Goal: Download file/media

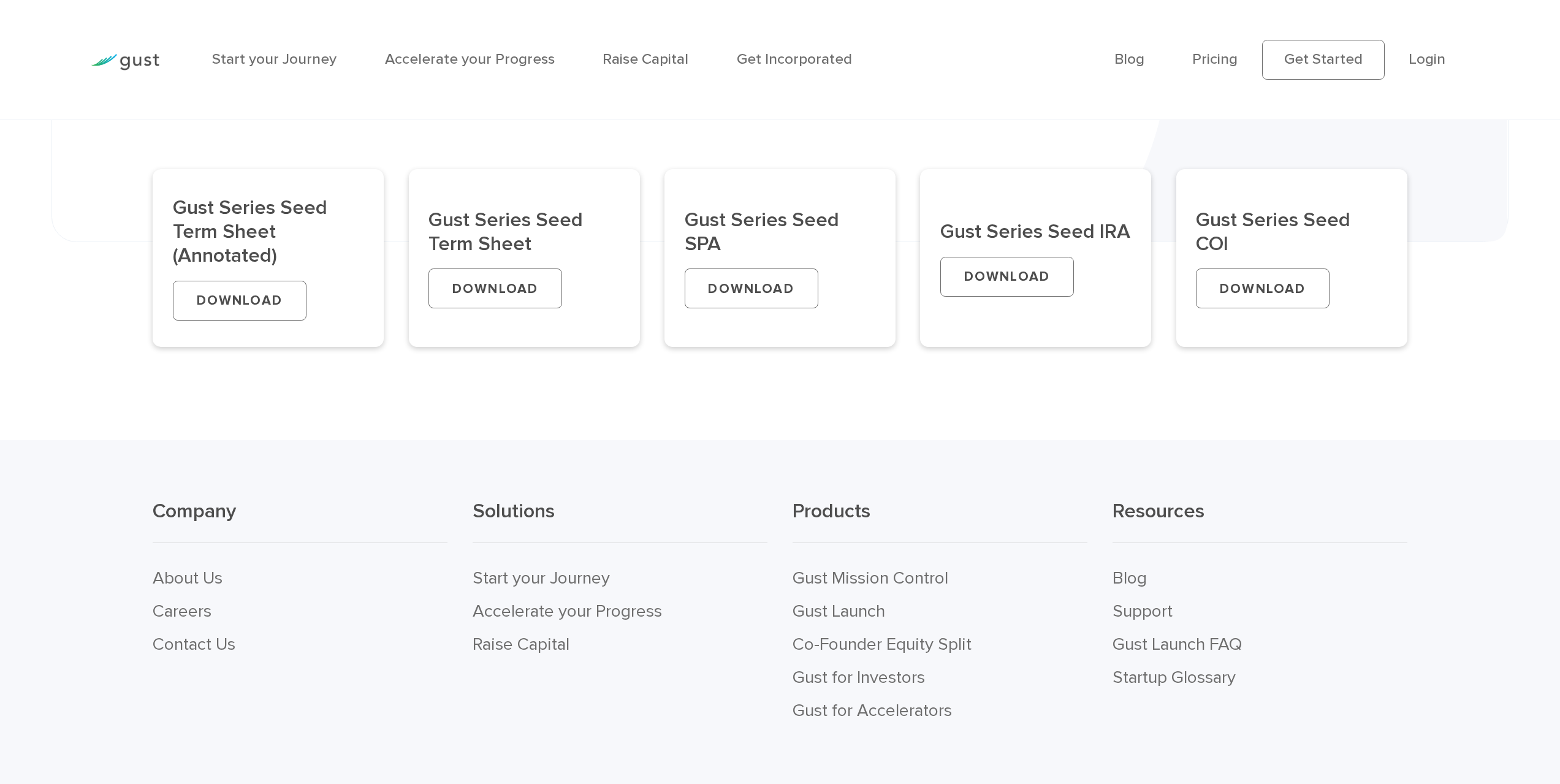
scroll to position [429, 0]
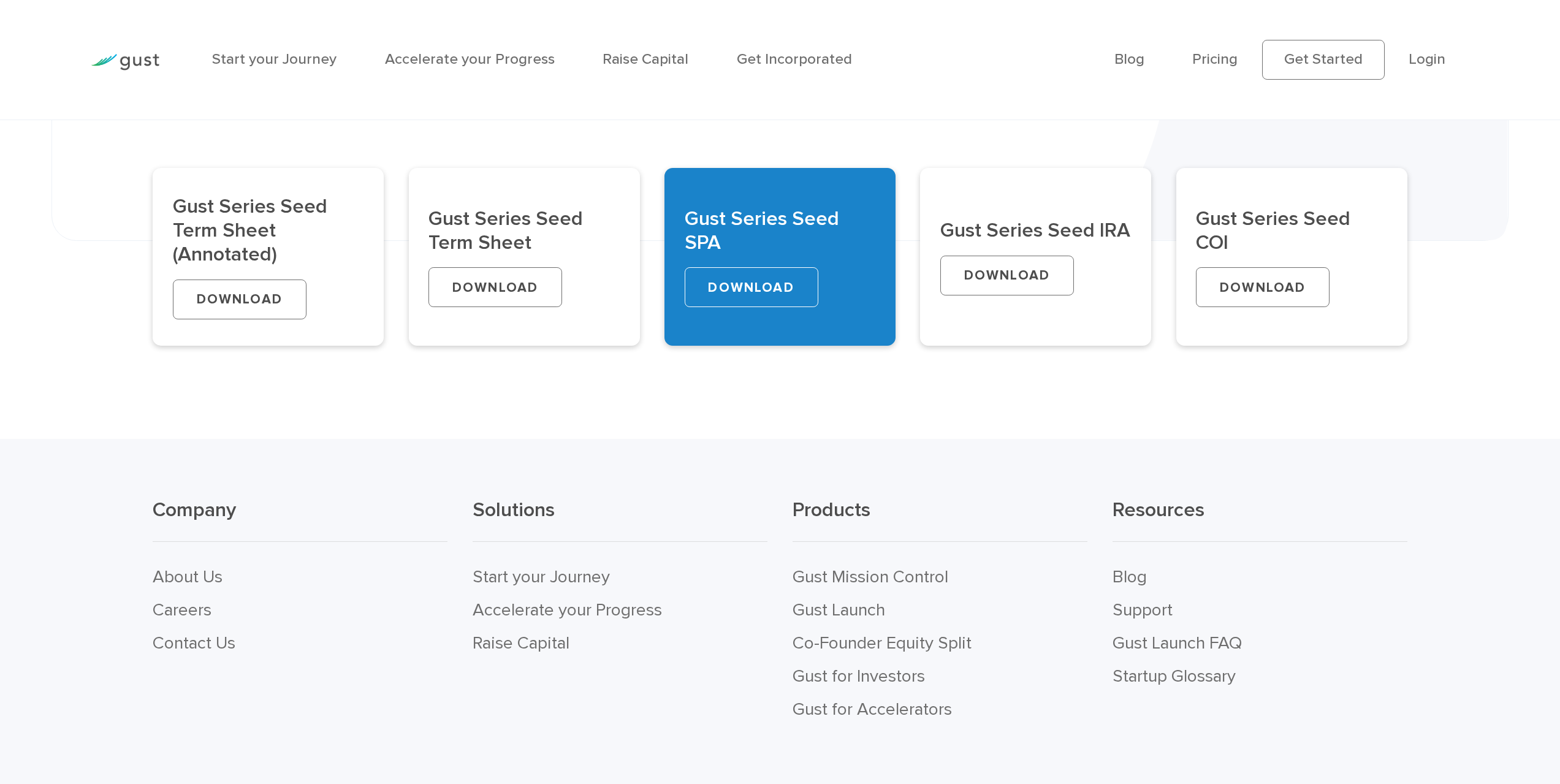
click at [761, 291] on link "DOWNLOAD" at bounding box center [751, 287] width 133 height 39
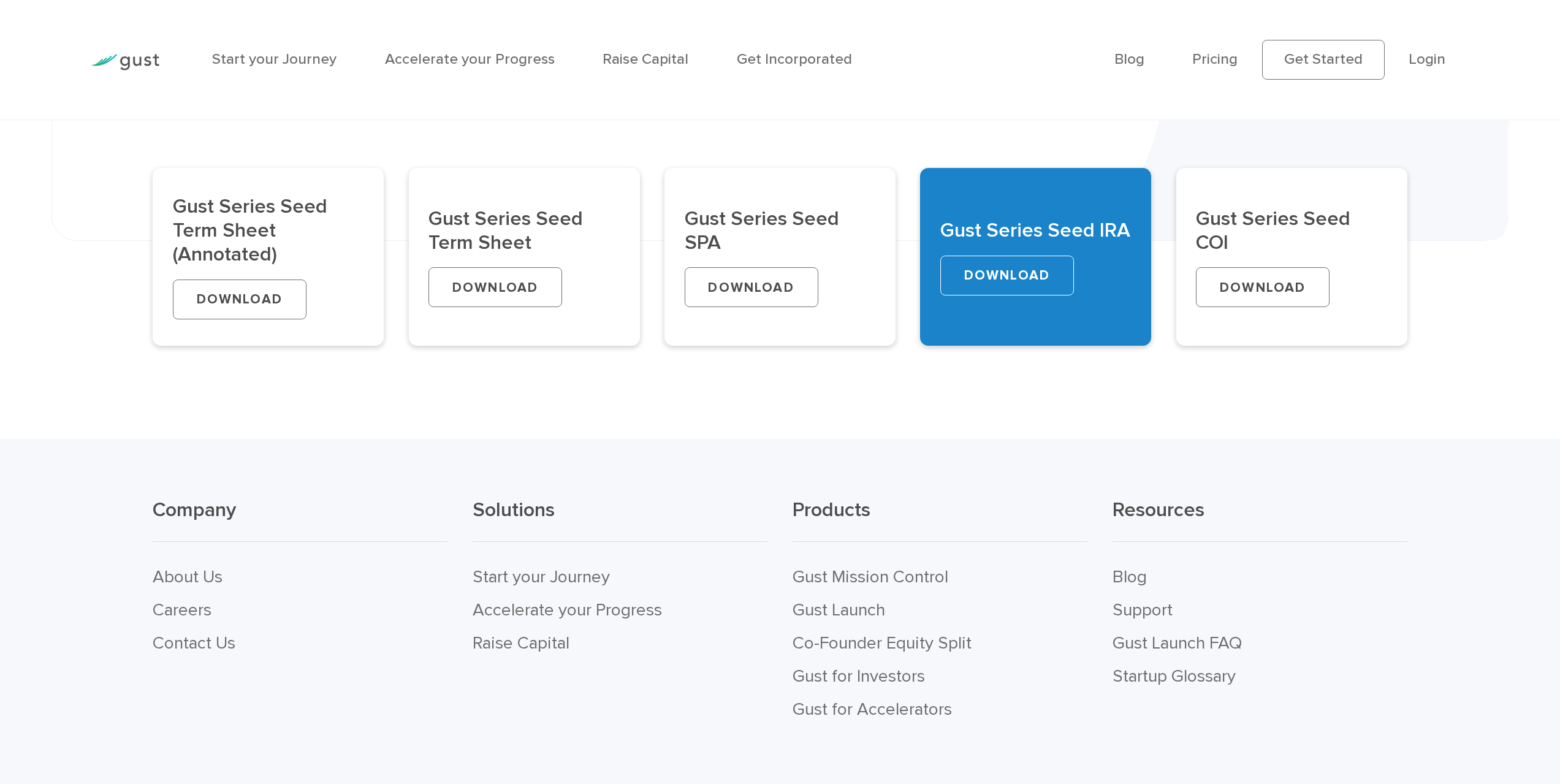
click at [985, 277] on link "DOWNLOAD" at bounding box center [1007, 275] width 133 height 39
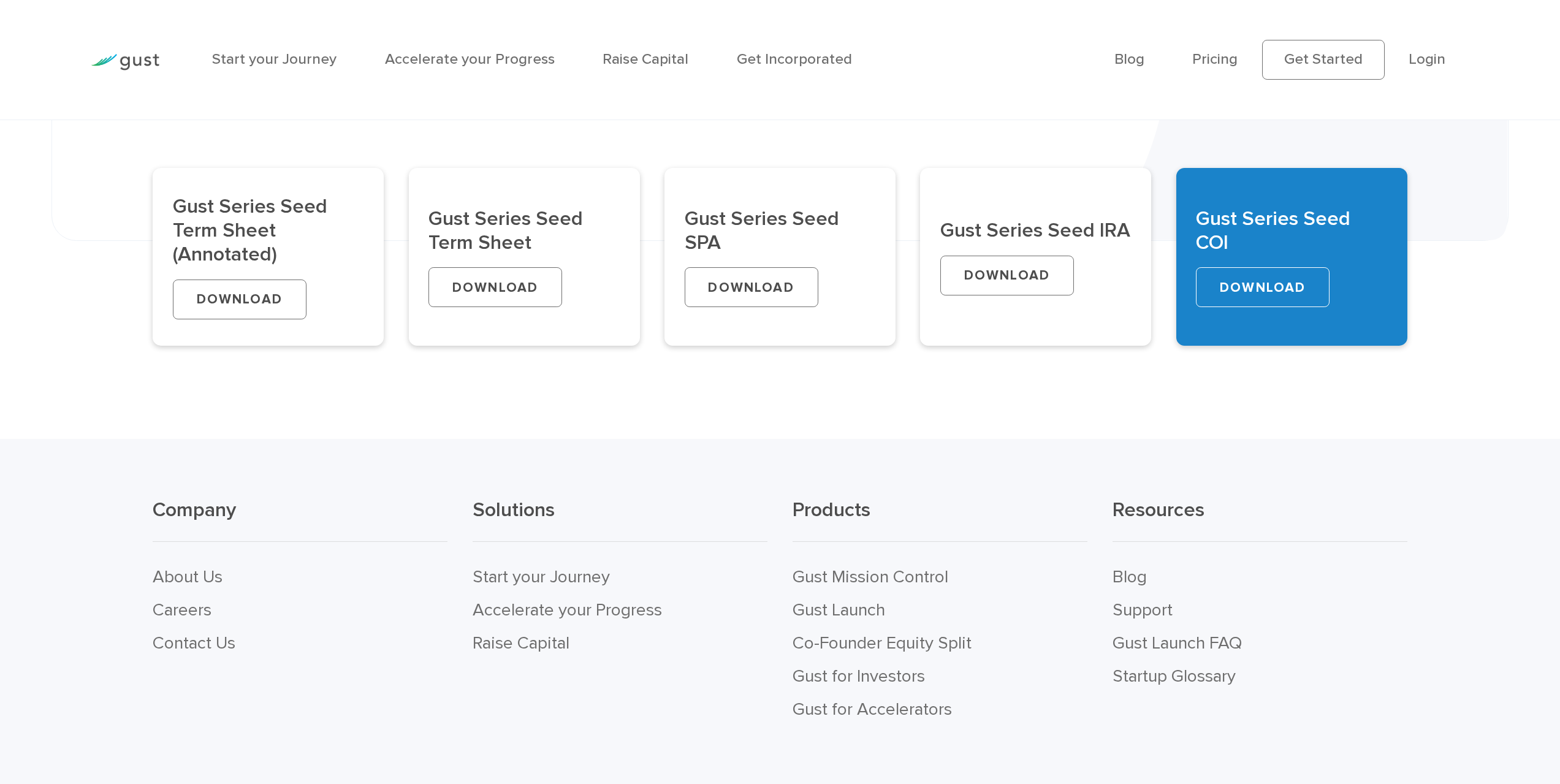
click at [1264, 285] on link "DOWNLOAD" at bounding box center [1263, 287] width 133 height 39
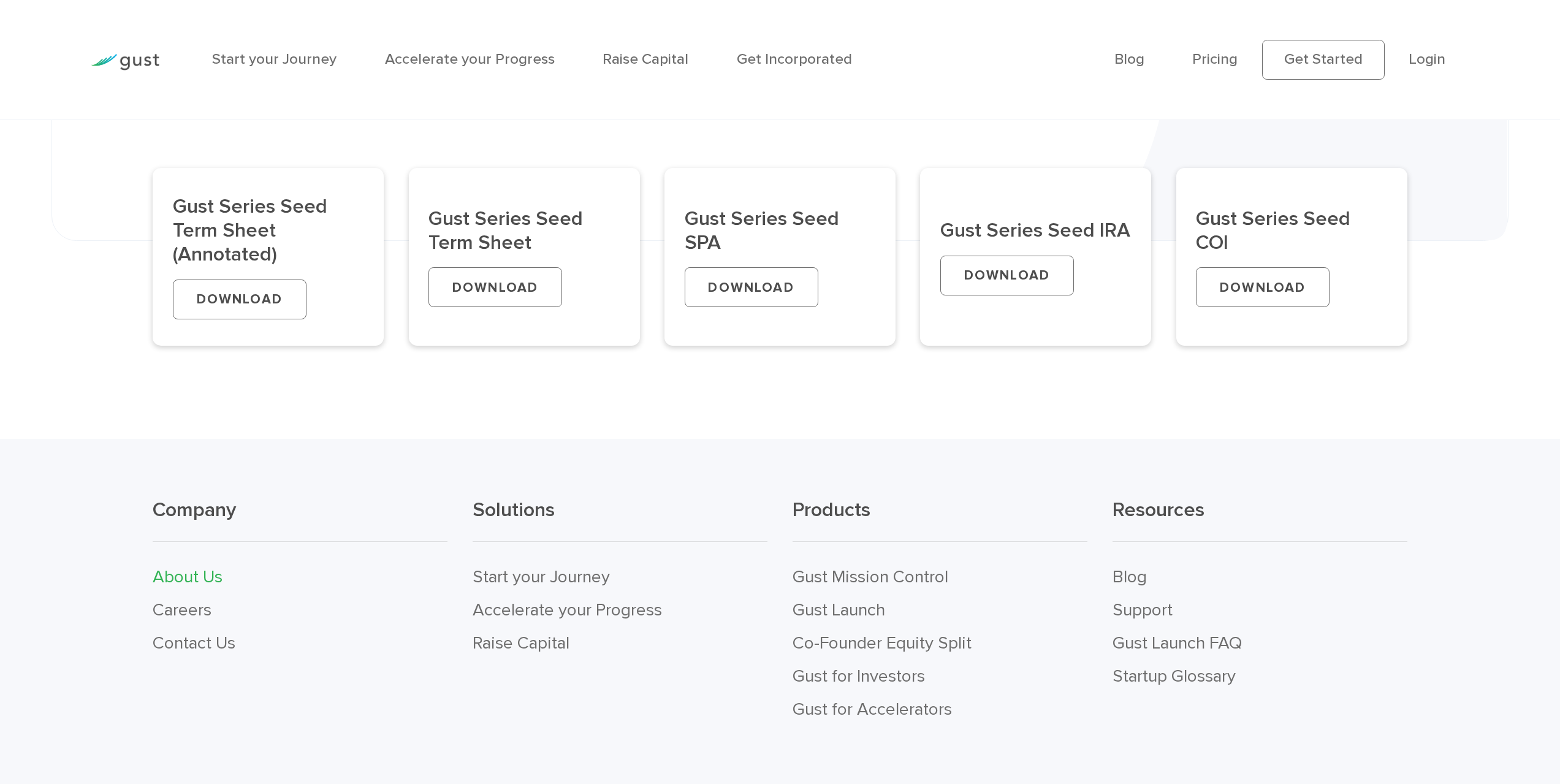
click at [209, 578] on link "About Us" at bounding box center [188, 577] width 70 height 21
